Goal: Use online tool/utility

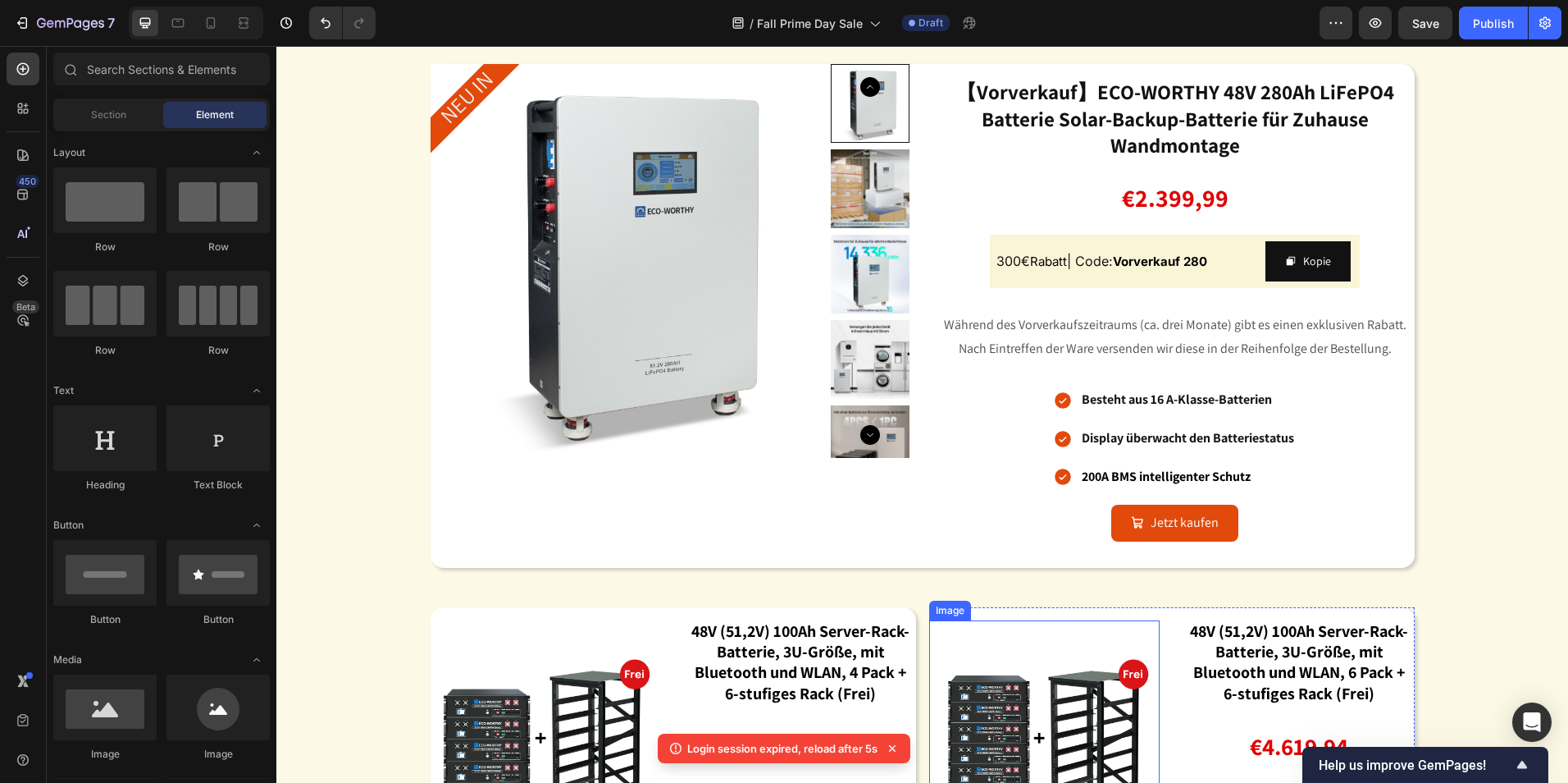
scroll to position [2379, 0]
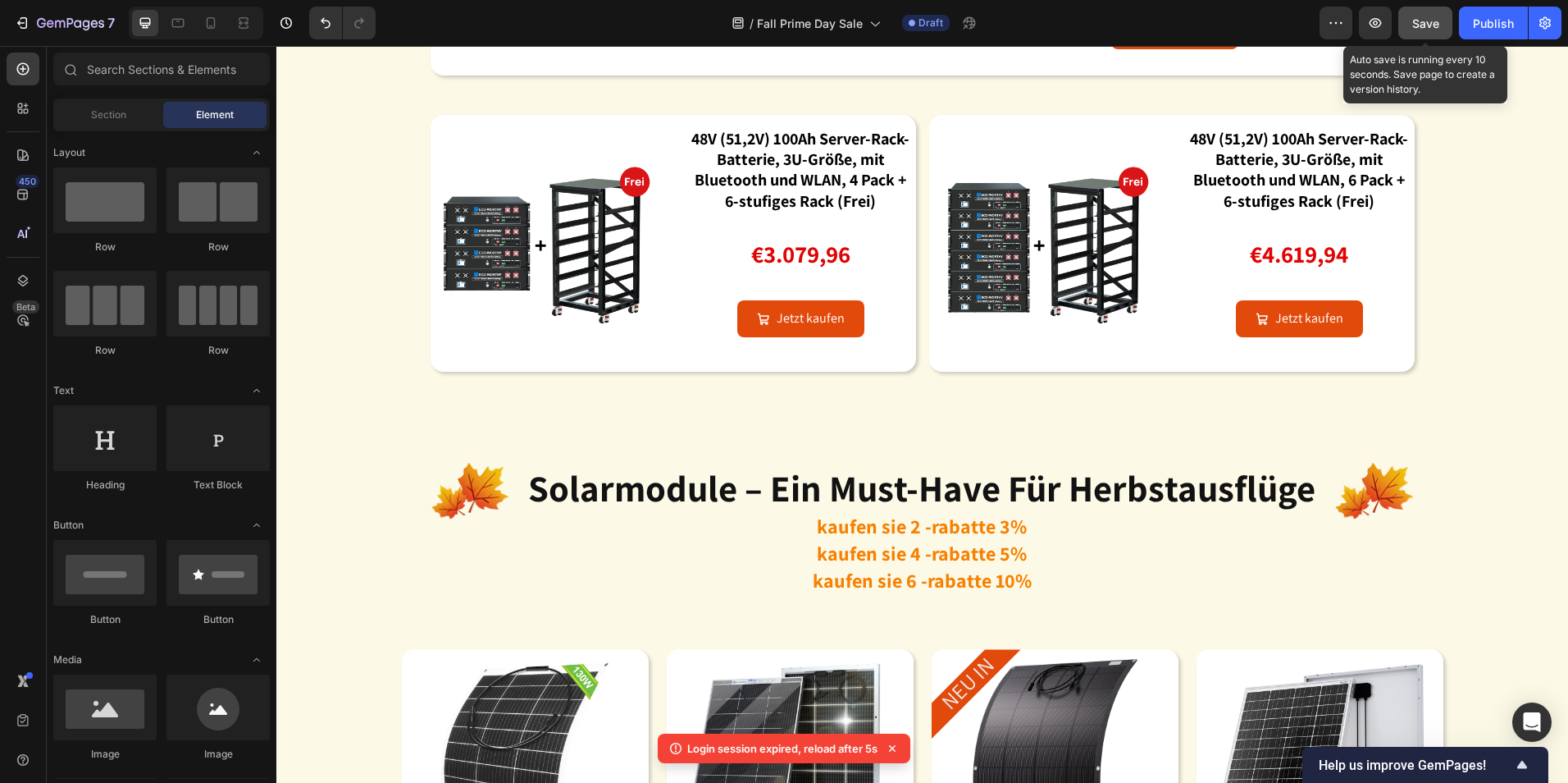
click at [1411, 35] on button "Save" at bounding box center [1426, 23] width 54 height 33
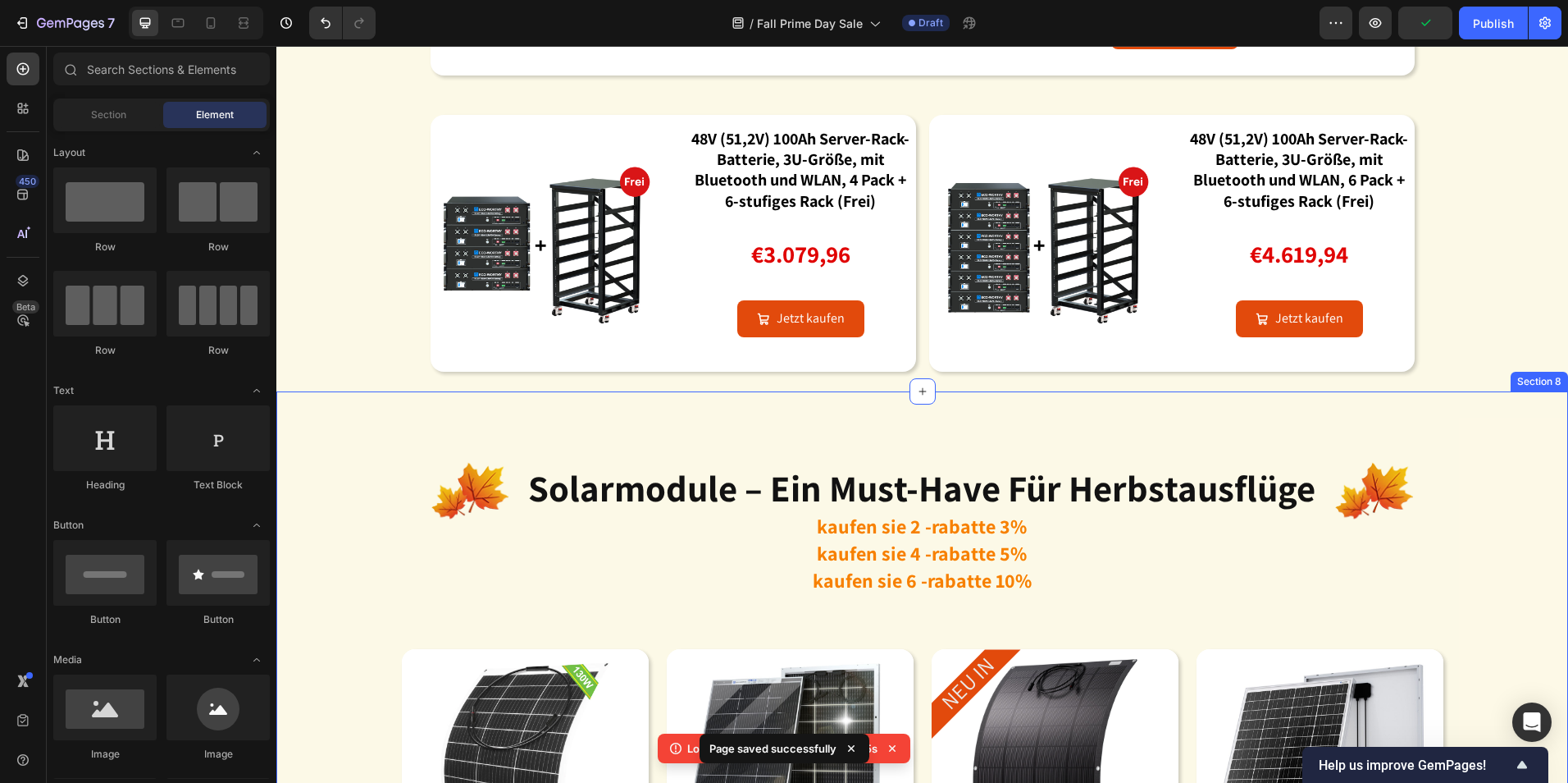
scroll to position [1968, 0]
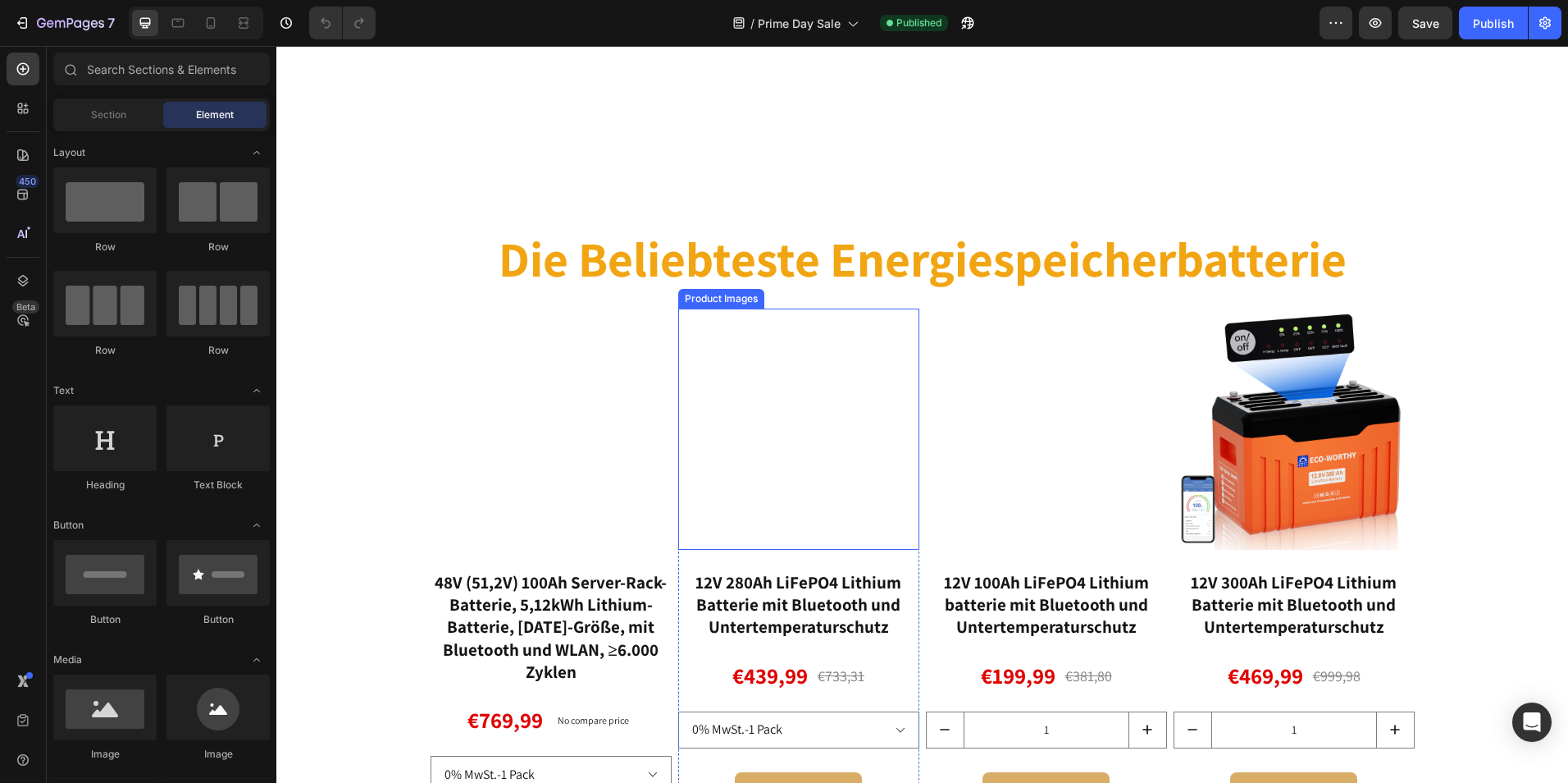
scroll to position [985, 0]
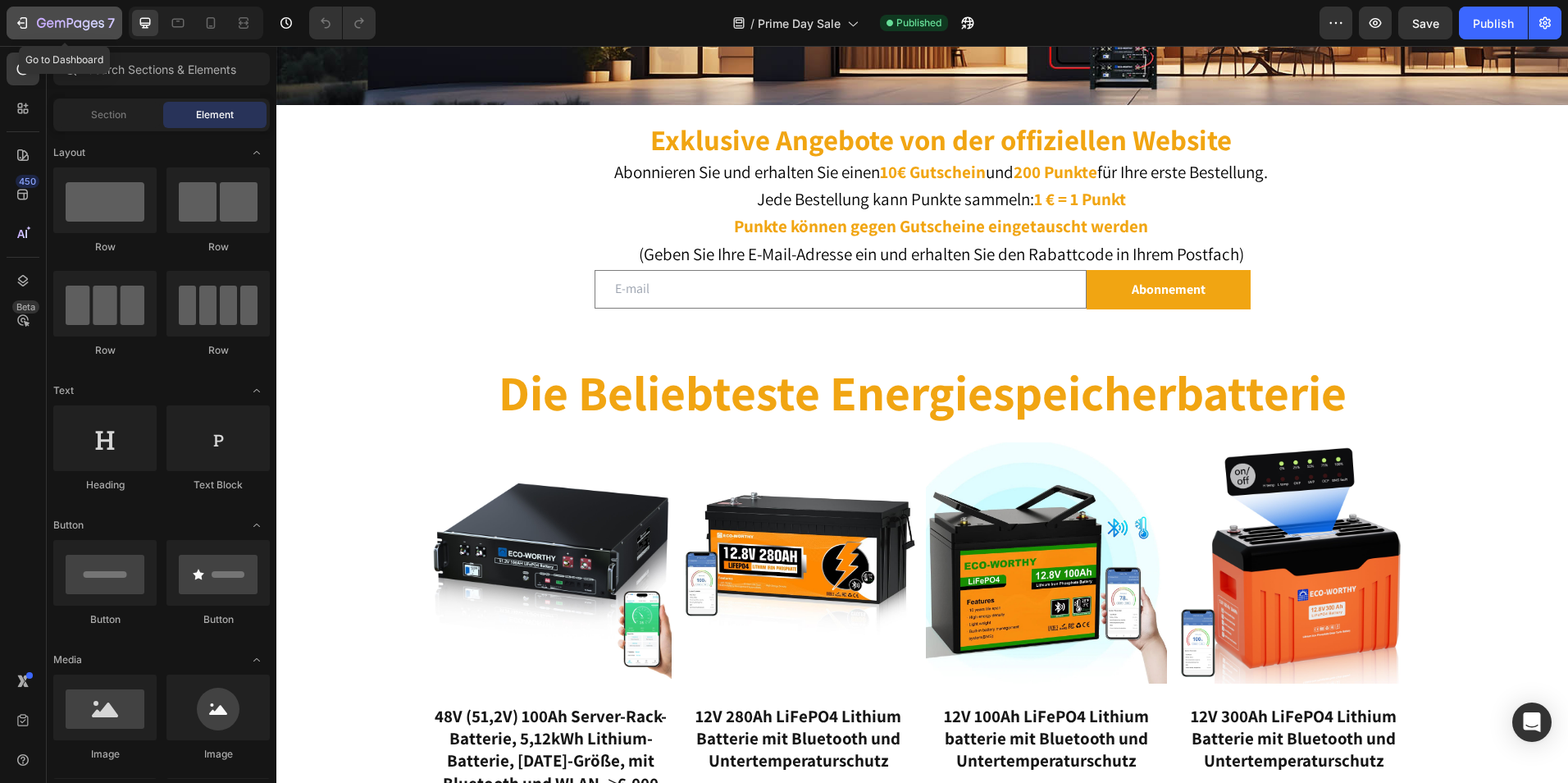
click at [21, 20] on icon "button" at bounding box center [22, 23] width 17 height 17
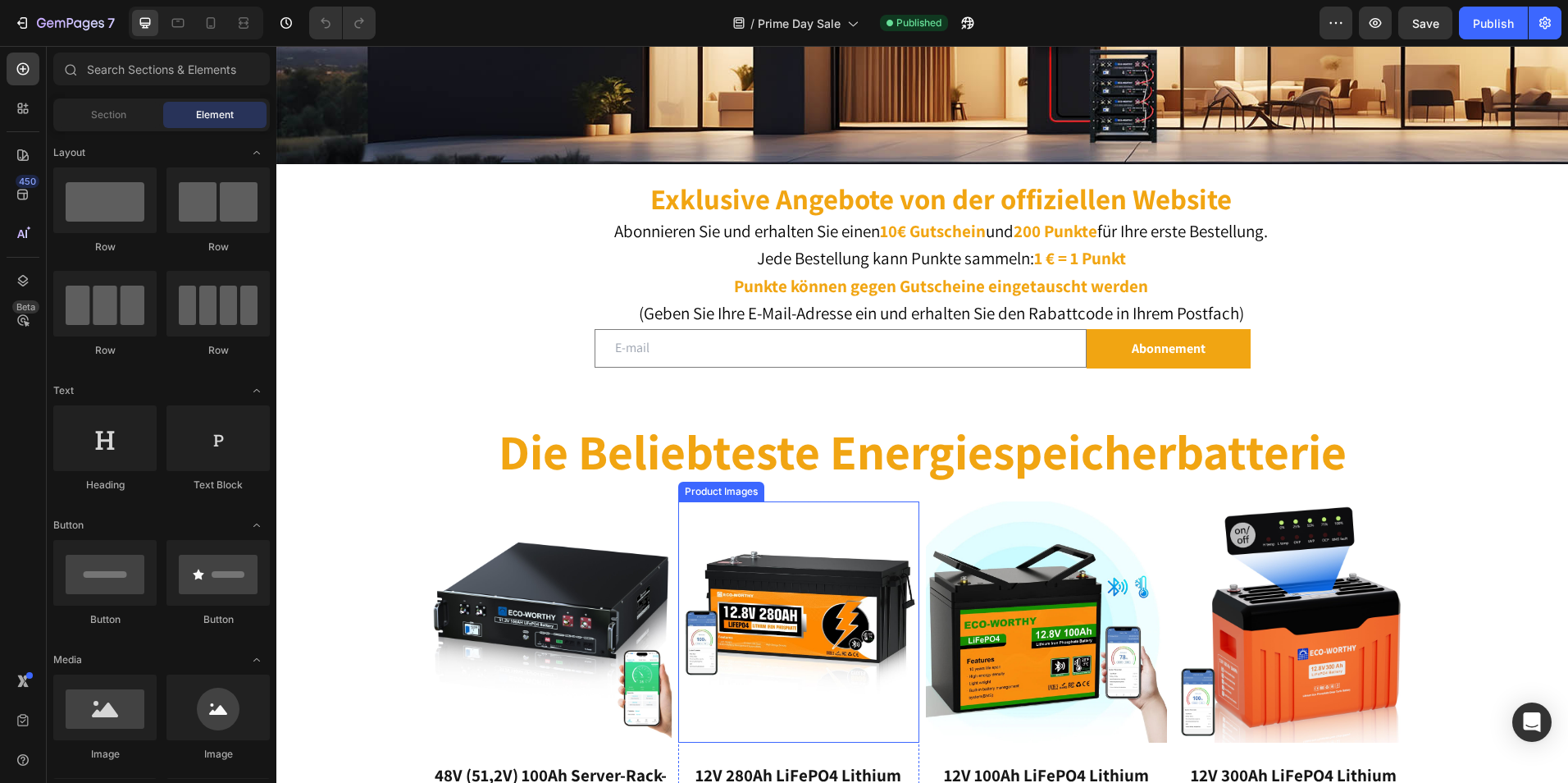
scroll to position [902, 0]
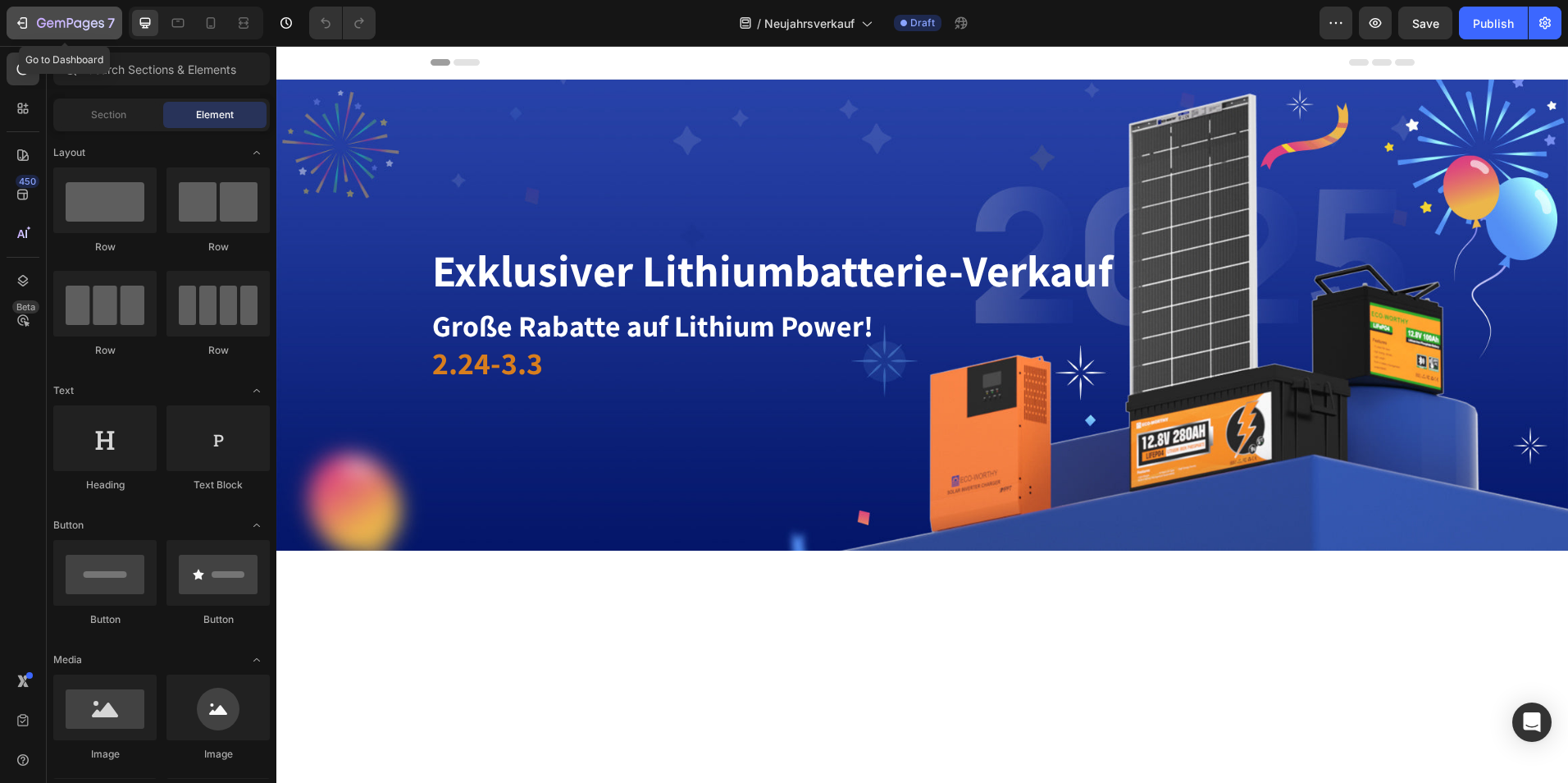
click at [57, 17] on div "7" at bounding box center [76, 23] width 78 height 20
